Goal: Task Accomplishment & Management: Manage account settings

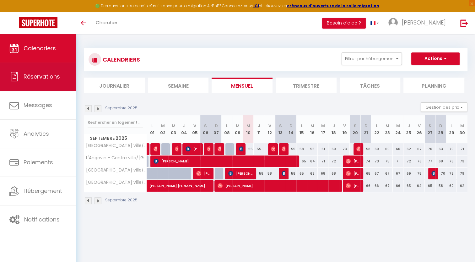
click at [46, 78] on span "Réservations" at bounding box center [42, 77] width 36 height 8
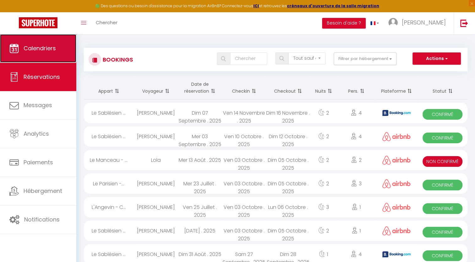
click at [42, 55] on link "Calendriers" at bounding box center [38, 48] width 76 height 28
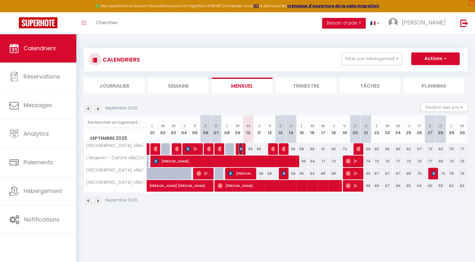
click at [240, 150] on img at bounding box center [241, 148] width 5 height 5
select select "OK"
select select "0"
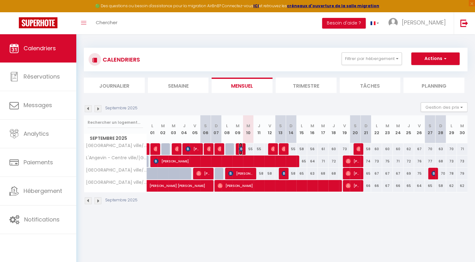
select select "1"
select select
select select "50568"
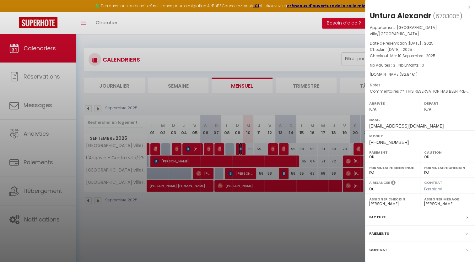
scroll to position [34, 0]
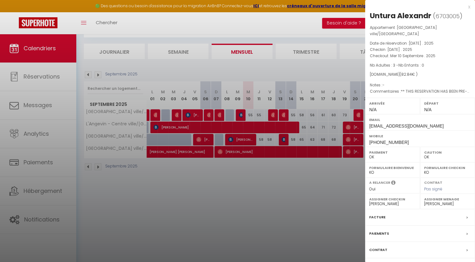
click at [407, 226] on div "Paiements" at bounding box center [420, 234] width 110 height 16
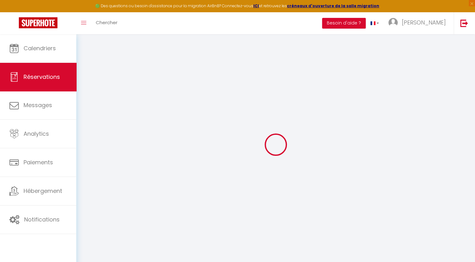
select select
checkbox input "false"
select select
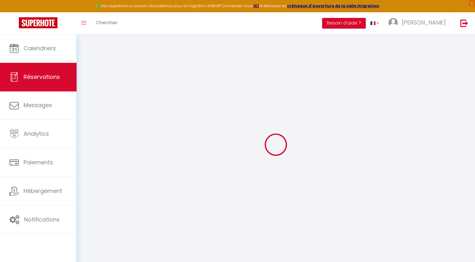
checkbox input "false"
type textarea "** THIS RESERVATION HAS BEEN PRE-PAID ** BOOKING NOTE : Payment charge is EUR 1…"
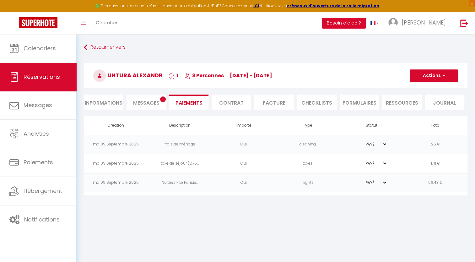
drag, startPoint x: 276, startPoint y: 100, endPoint x: 271, endPoint y: 109, distance: 10.1
click at [271, 109] on li "Facture" at bounding box center [274, 102] width 40 height 15
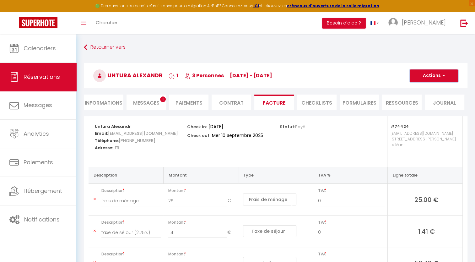
click at [430, 80] on button "Actions" at bounding box center [434, 75] width 48 height 13
click at [432, 105] on link "Envoyer la facture" at bounding box center [429, 106] width 53 height 8
type input "ualexa.134087@guest.booking.com"
select select "fr"
type input "Votre facture 6703005 - Le Parisien - Centre ville/Gare"
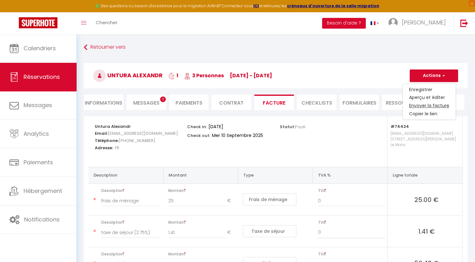
type textarea "Bonjour, Voici le lien pour télécharger votre facture : https://superhote.com/a…"
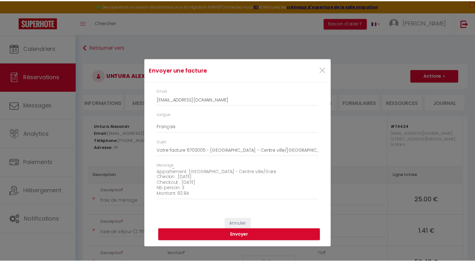
scroll to position [71, 0]
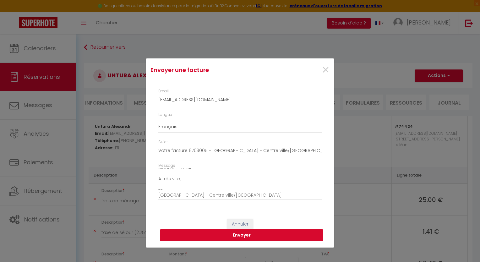
click at [255, 237] on button "Envoyer" at bounding box center [241, 235] width 163 height 12
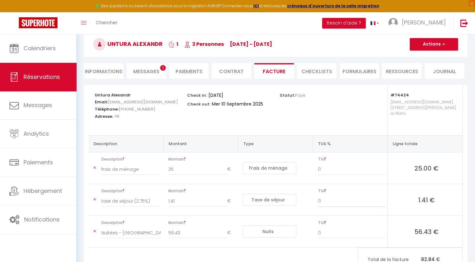
scroll to position [0, 0]
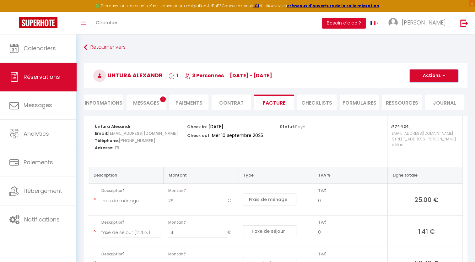
click at [428, 74] on button "Actions" at bounding box center [434, 75] width 48 height 13
click at [433, 96] on link "Aperçu et éditer" at bounding box center [429, 98] width 53 height 8
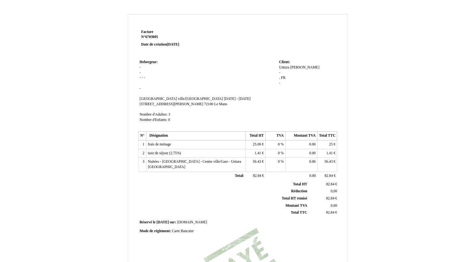
click at [300, 66] on span "[PERSON_NAME]" at bounding box center [304, 67] width 29 height 4
click at [302, 73] on input "[PERSON_NAME]" at bounding box center [315, 73] width 72 height 7
type input "A"
click at [298, 66] on div "Untura Untura [PERSON_NAME] - . . FR FR -" at bounding box center [307, 81] width 57 height 33
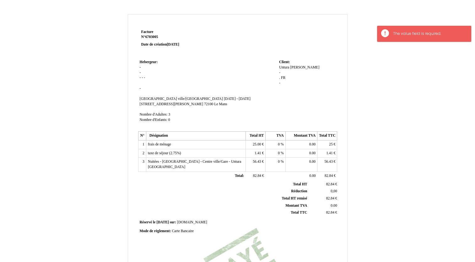
click at [306, 67] on div "Untura Untura [PERSON_NAME] - . . FR FR -" at bounding box center [307, 78] width 57 height 26
click at [302, 67] on span "[PERSON_NAME]" at bounding box center [304, 67] width 29 height 4
click at [288, 67] on span "Untura" at bounding box center [284, 67] width 10 height 4
type input "U"
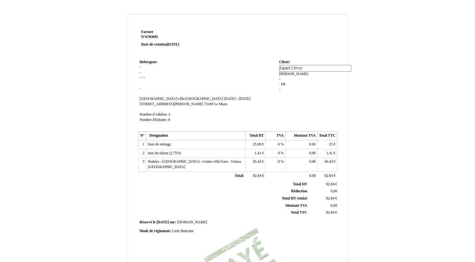
type input "Expert Climat"
click at [295, 75] on div "Untura Untura [PERSON_NAME] - . . FR FR -" at bounding box center [307, 81] width 57 height 33
click at [312, 67] on span "[PERSON_NAME]" at bounding box center [315, 67] width 29 height 4
type input "A"
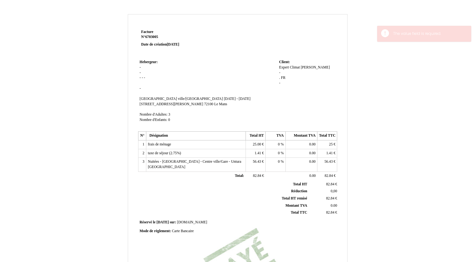
click at [306, 67] on div "Expert Climat Expert [PERSON_NAME] - . . FR FR -" at bounding box center [307, 78] width 57 height 26
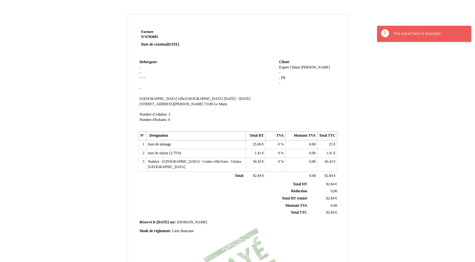
click at [313, 66] on span "[PERSON_NAME]" at bounding box center [315, 67] width 29 height 4
type input "A"
click at [280, 92] on td "Client: Client: Expert Climat Expert Climat [PERSON_NAME] - . . FR FR -" at bounding box center [308, 94] width 60 height 72
click at [308, 68] on span "[PERSON_NAME]" at bounding box center [315, 67] width 29 height 4
type input "A"
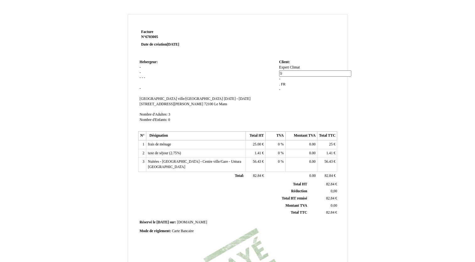
type input "91"
click at [305, 85] on div "Expert Climat Expert [PERSON_NAME] - . . FR FR -" at bounding box center [307, 78] width 57 height 26
click at [284, 79] on span "FR" at bounding box center [283, 78] width 4 height 4
type input "F"
type input "[GEOGRAPHIC_DATA]"
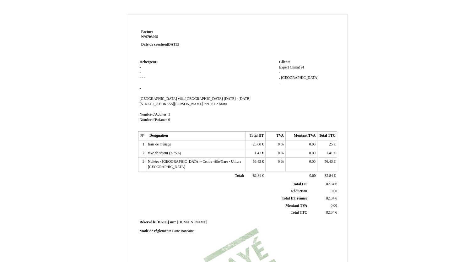
click at [309, 102] on td "Client: Client: Expert Climat Expert Climat 91 91 - . . [GEOGRAPHIC_DATA] [GEOG…" at bounding box center [308, 94] width 60 height 72
click at [143, 65] on td "Hebergeur: [GEOGRAPHIC_DATA]: - - - - - - [GEOGRAPHIC_DATA] ville/[GEOGRAPHIC_D…" at bounding box center [207, 94] width 139 height 72
click at [144, 68] on td "Hebergeur: [GEOGRAPHIC_DATA]: - - - - - - [GEOGRAPHIC_DATA] ville/[GEOGRAPHIC_D…" at bounding box center [207, 94] width 139 height 72
click at [140, 68] on span "-" at bounding box center [140, 67] width 1 height 4
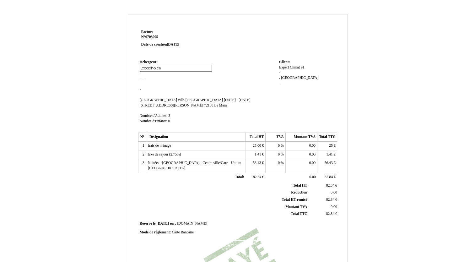
type input "Locachoice"
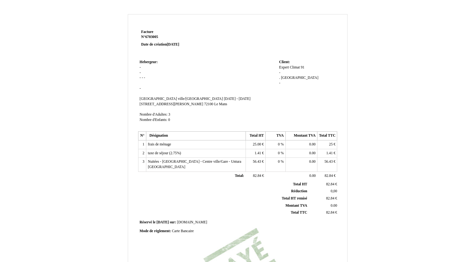
click at [143, 73] on td "Hebergeur: [GEOGRAPHIC_DATA]: - - - - - - [GEOGRAPHIC_DATA] ville/[GEOGRAPHIC_D…" at bounding box center [207, 94] width 139 height 72
click at [141, 73] on td "Hebergeur: Hebergeur: Locachoice Locachoice - - - - - [GEOGRAPHIC_DATA] ville/[…" at bounding box center [207, 94] width 139 height 72
click at [140, 72] on span "-" at bounding box center [140, 73] width 1 height 4
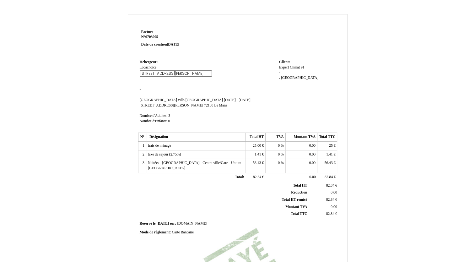
scroll to position [0, 9]
type input "[STREET_ADDRESS][PERSON_NAME]"
click at [145, 81] on td "Hebergeur: Hebergeur: Locachoice Locachoice - - - - - [GEOGRAPHIC_DATA] ville/[…" at bounding box center [207, 94] width 139 height 73
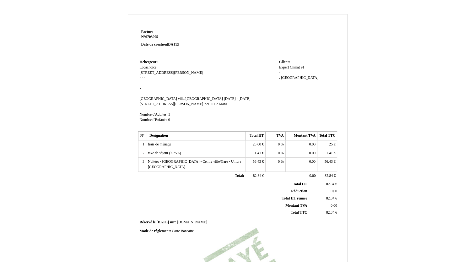
click at [143, 78] on span "-" at bounding box center [142, 78] width 1 height 4
click at [142, 74] on span "[STREET_ADDRESS][PERSON_NAME]" at bounding box center [172, 73] width 64 height 4
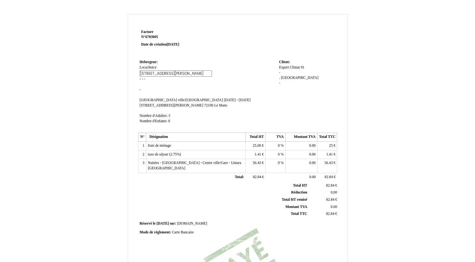
scroll to position [0, 9]
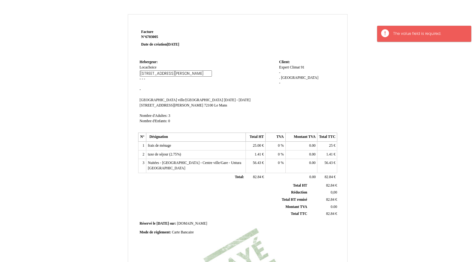
click at [142, 73] on input "[STREET_ADDRESS][PERSON_NAME]" at bounding box center [176, 73] width 72 height 7
click at [143, 74] on input "[STREET_ADDRESS][PERSON_NAME]" at bounding box center [176, 73] width 72 height 7
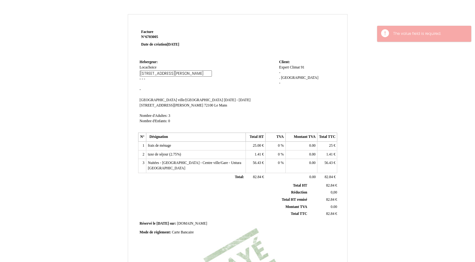
click at [144, 74] on input "[STREET_ADDRESS][PERSON_NAME]" at bounding box center [176, 73] width 72 height 7
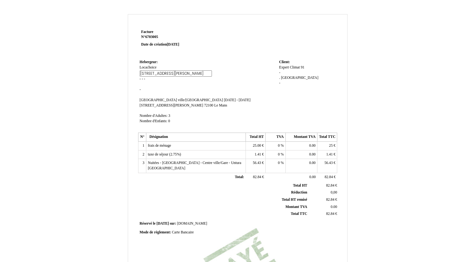
type input "[STREET_ADDRESS][PERSON_NAME]"
click at [143, 79] on span "-" at bounding box center [142, 79] width 1 height 4
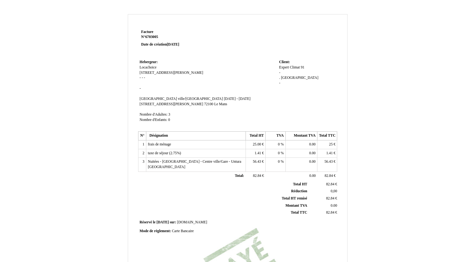
click at [224, 99] on span "[DATE] - [DATE]" at bounding box center [237, 99] width 27 height 4
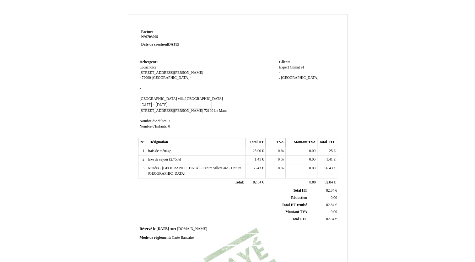
click at [150, 79] on span "72000 [GEOGRAPHIC_DATA]" at bounding box center [165, 78] width 47 height 4
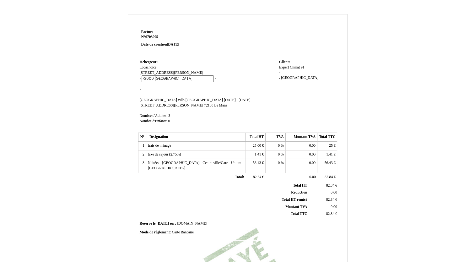
click at [151, 80] on input "72000 [GEOGRAPHIC_DATA]" at bounding box center [178, 78] width 72 height 7
type input "72100 [GEOGRAPHIC_DATA]"
click at [163, 96] on td "Hebergeur: Hebergeur: Locachoice Locachoice [STREET_ADDRESS] [PERSON_NAME] [STR…" at bounding box center [207, 94] width 139 height 73
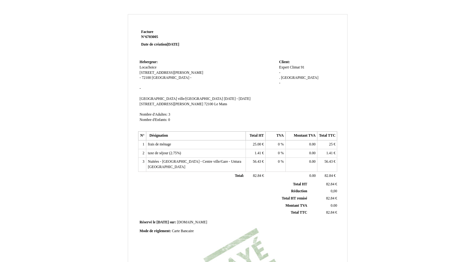
click at [280, 73] on span "-" at bounding box center [279, 73] width 1 height 4
type input "[STREET_ADDRESS]"
click at [290, 84] on div "Expert Climat Expert Climat 91 91 - . . [GEOGRAPHIC_DATA] [GEOGRAPHIC_DATA] -" at bounding box center [307, 79] width 57 height 28
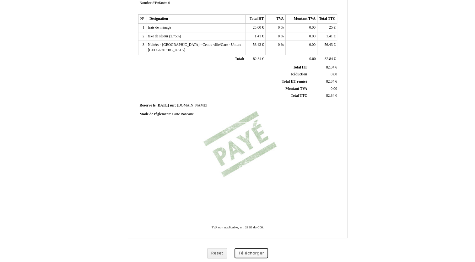
click at [257, 255] on button "Télécharger" at bounding box center [252, 253] width 34 height 10
